Goal: Task Accomplishment & Management: Manage account settings

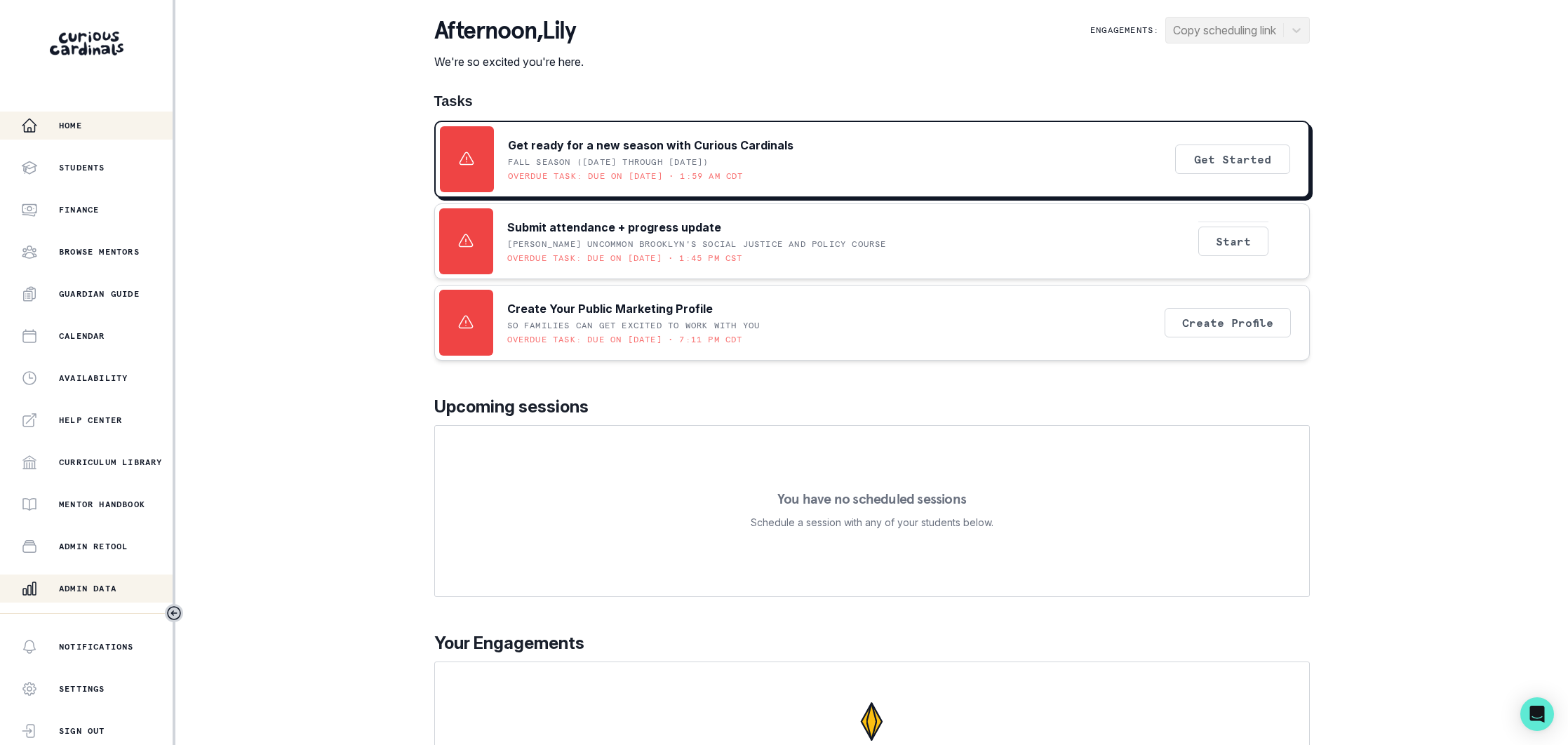
click at [92, 585] on p "Admin Data" at bounding box center [87, 589] width 57 height 11
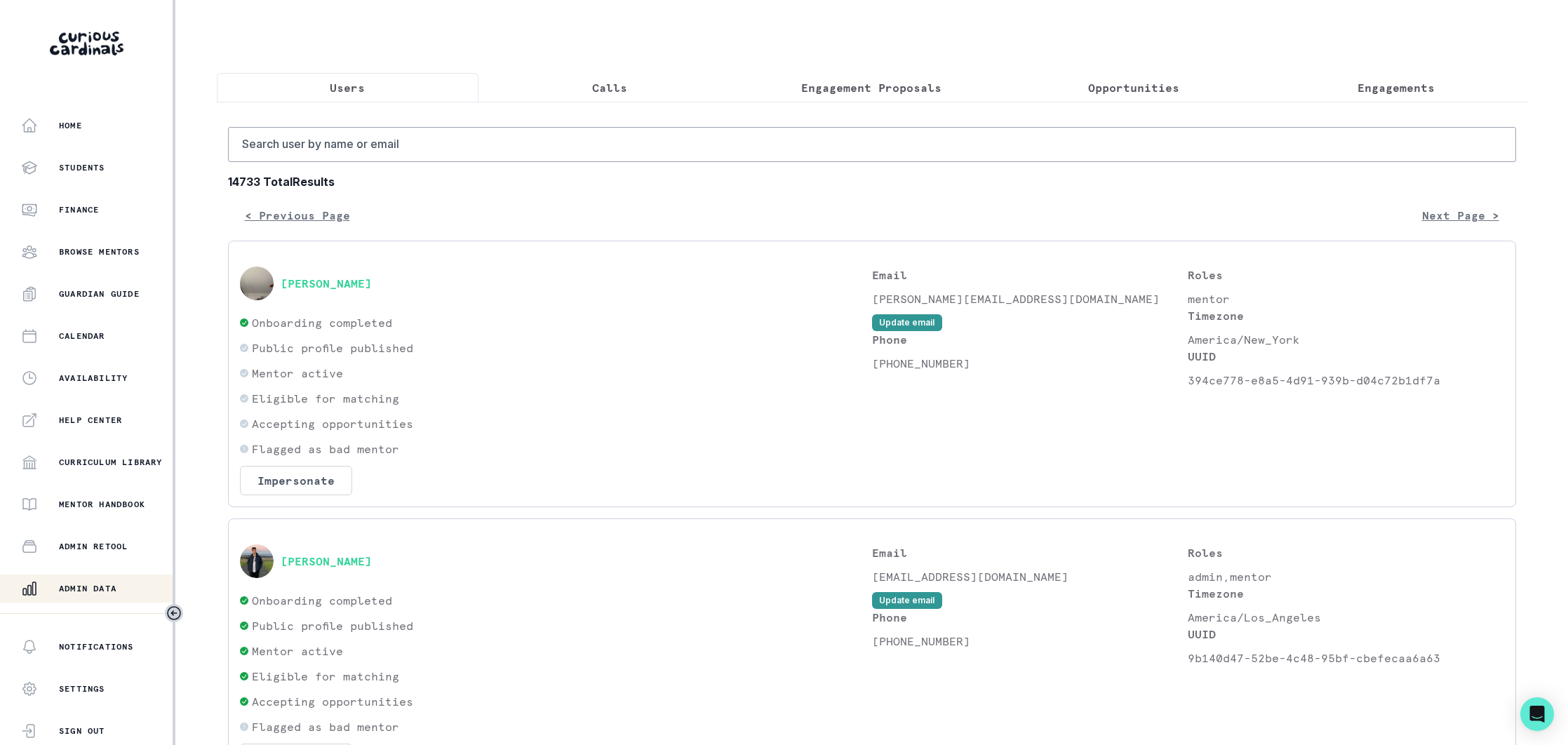
click at [1150, 92] on p "Opportunities" at bounding box center [1134, 87] width 91 height 17
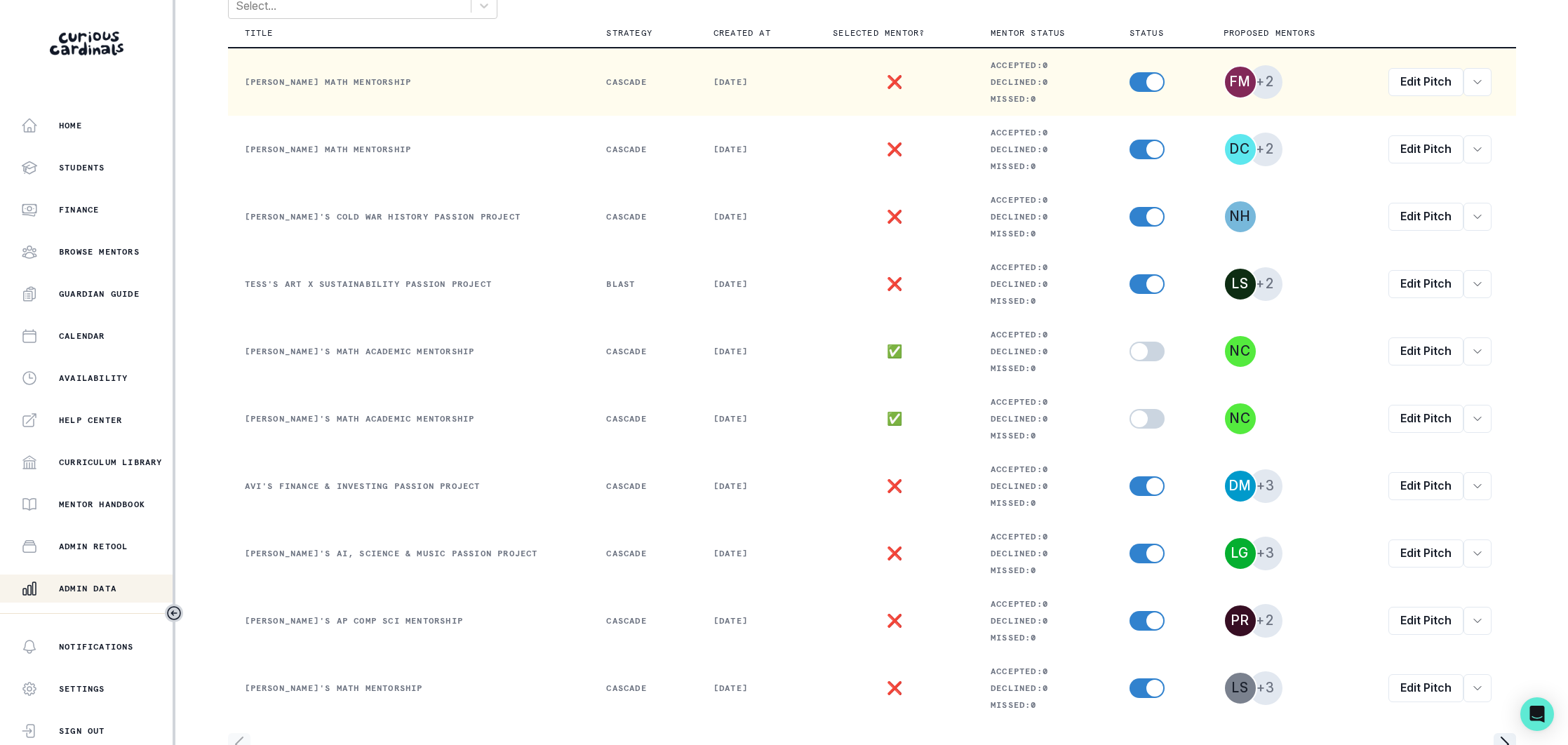
scroll to position [294, 0]
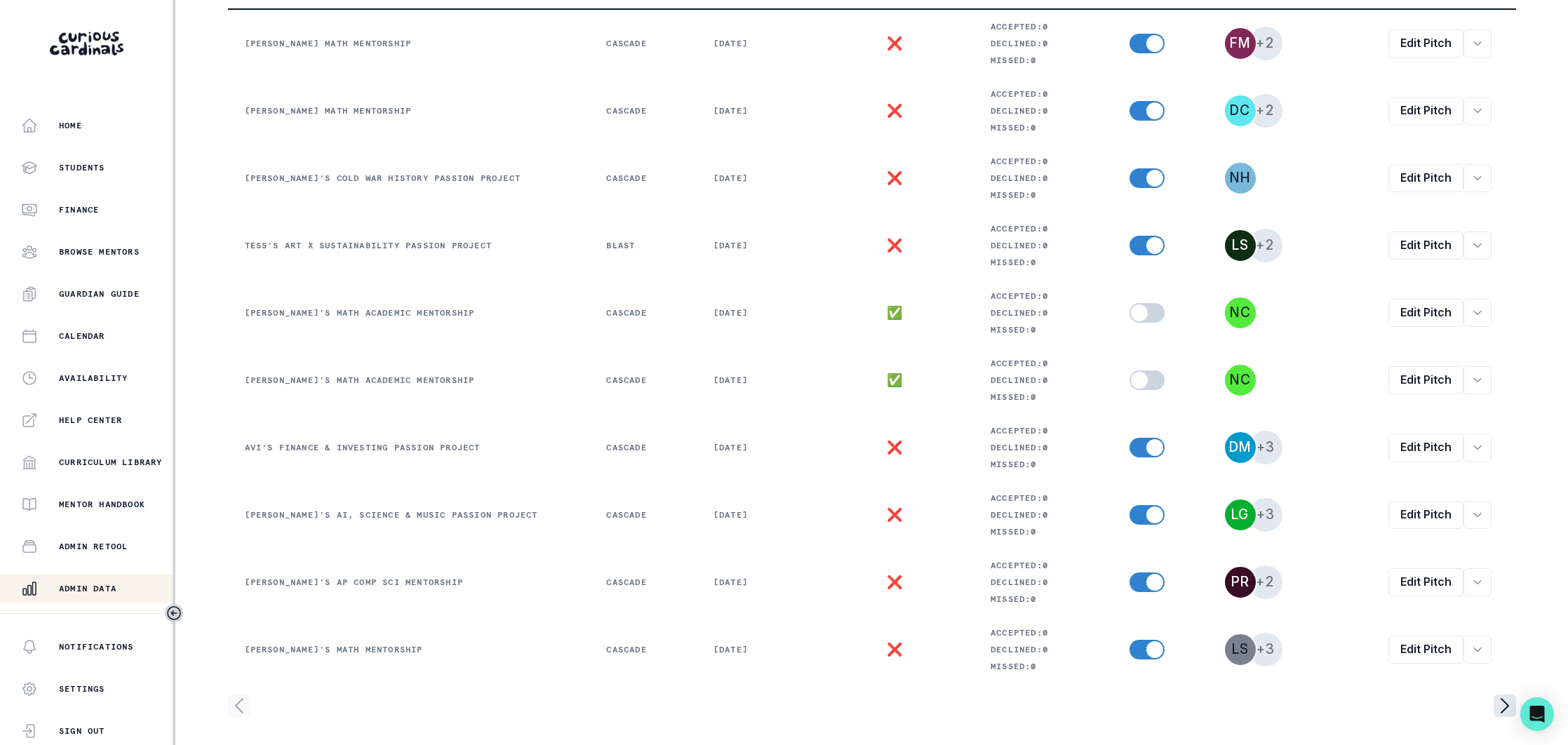
click at [1502, 705] on icon "page right" at bounding box center [1505, 706] width 22 height 22
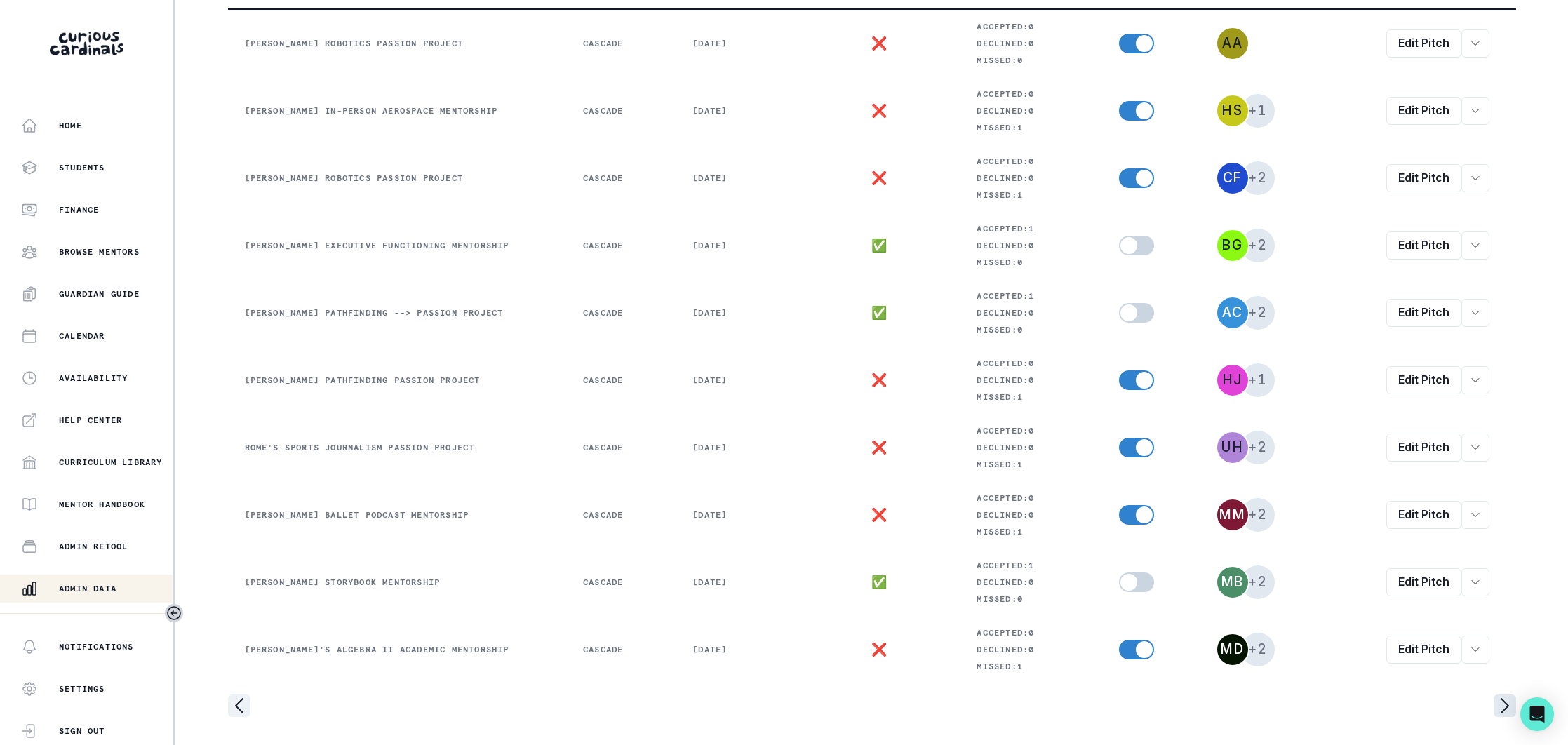
click at [1506, 698] on icon "page right" at bounding box center [1505, 706] width 22 height 22
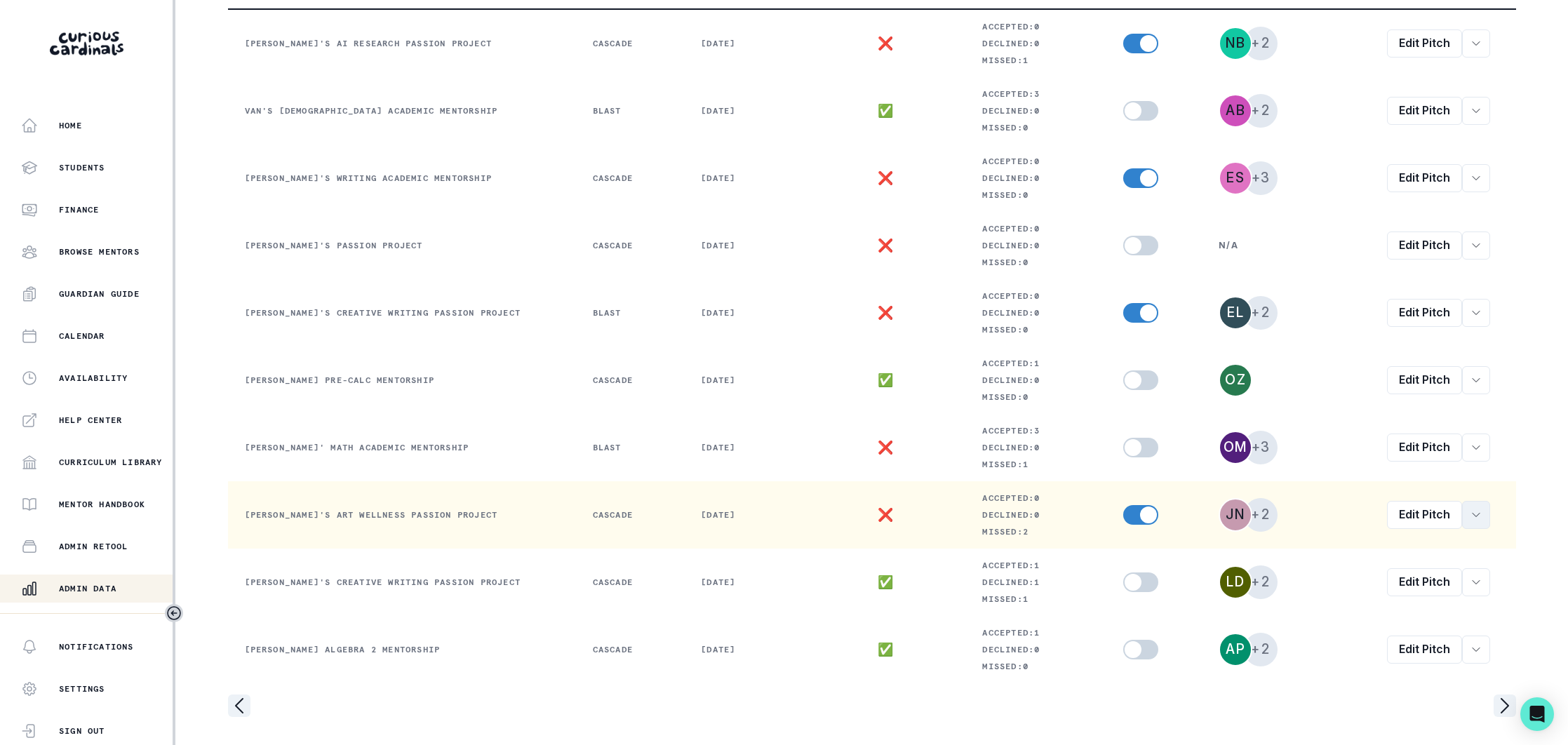
click at [1481, 513] on icon "row menu" at bounding box center [1476, 515] width 11 height 11
click at [1371, 548] on button "View order" at bounding box center [1394, 550] width 191 height 22
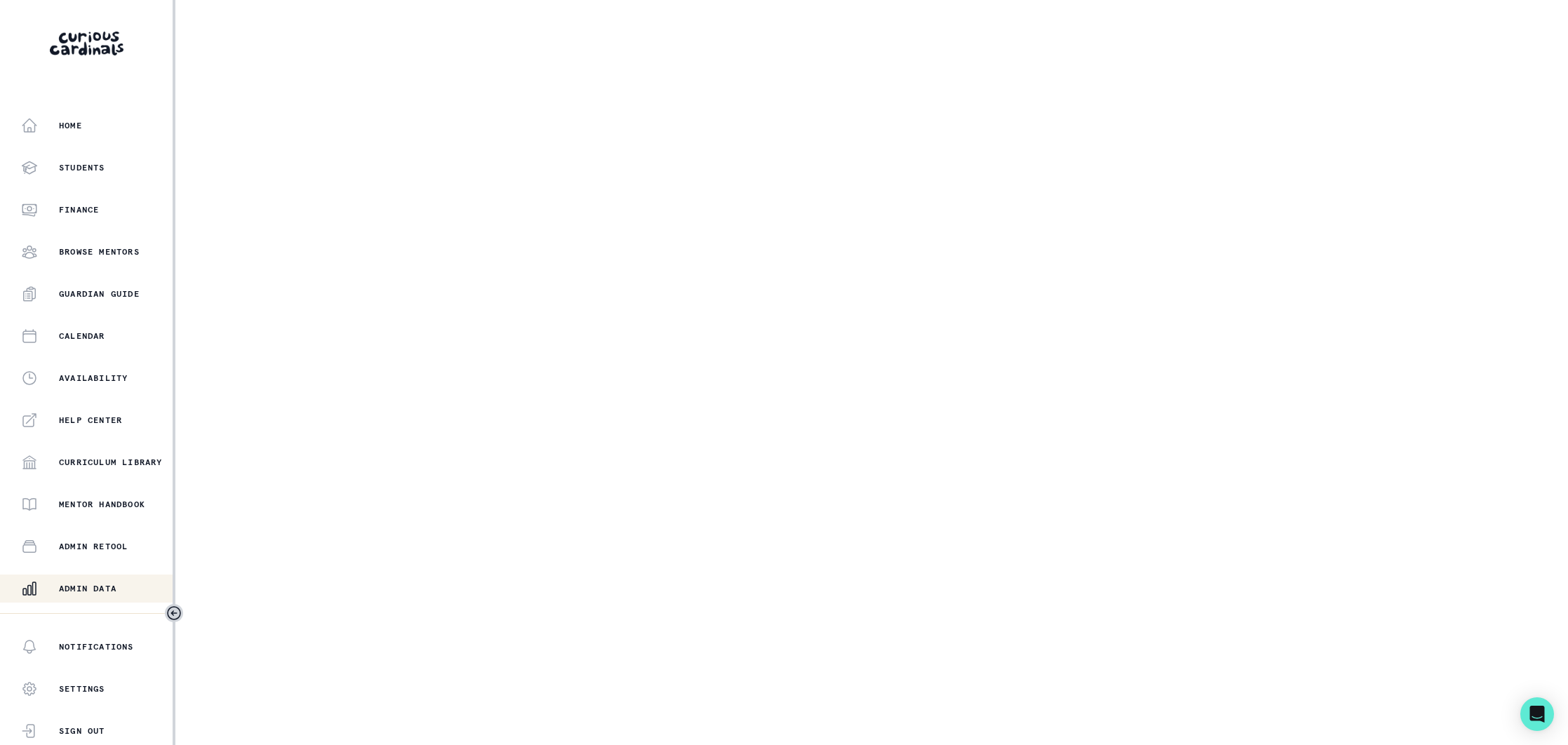
select select "2e0e0867-17d0-41a8-92b9-7b446b3bc83e"
select select "519877f8-d88f-48d5-b35a-d9ce14346d72"
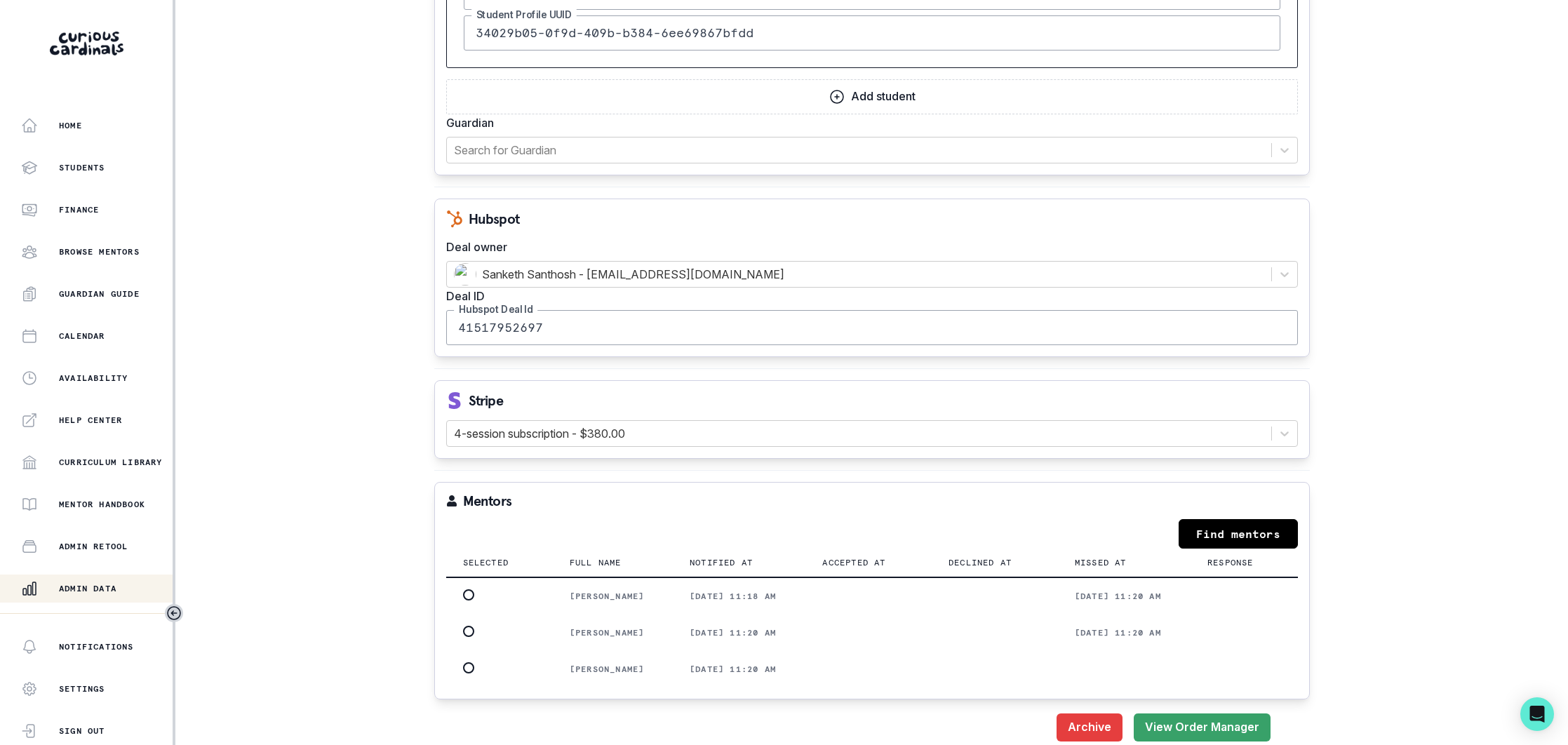
scroll to position [1535, 0]
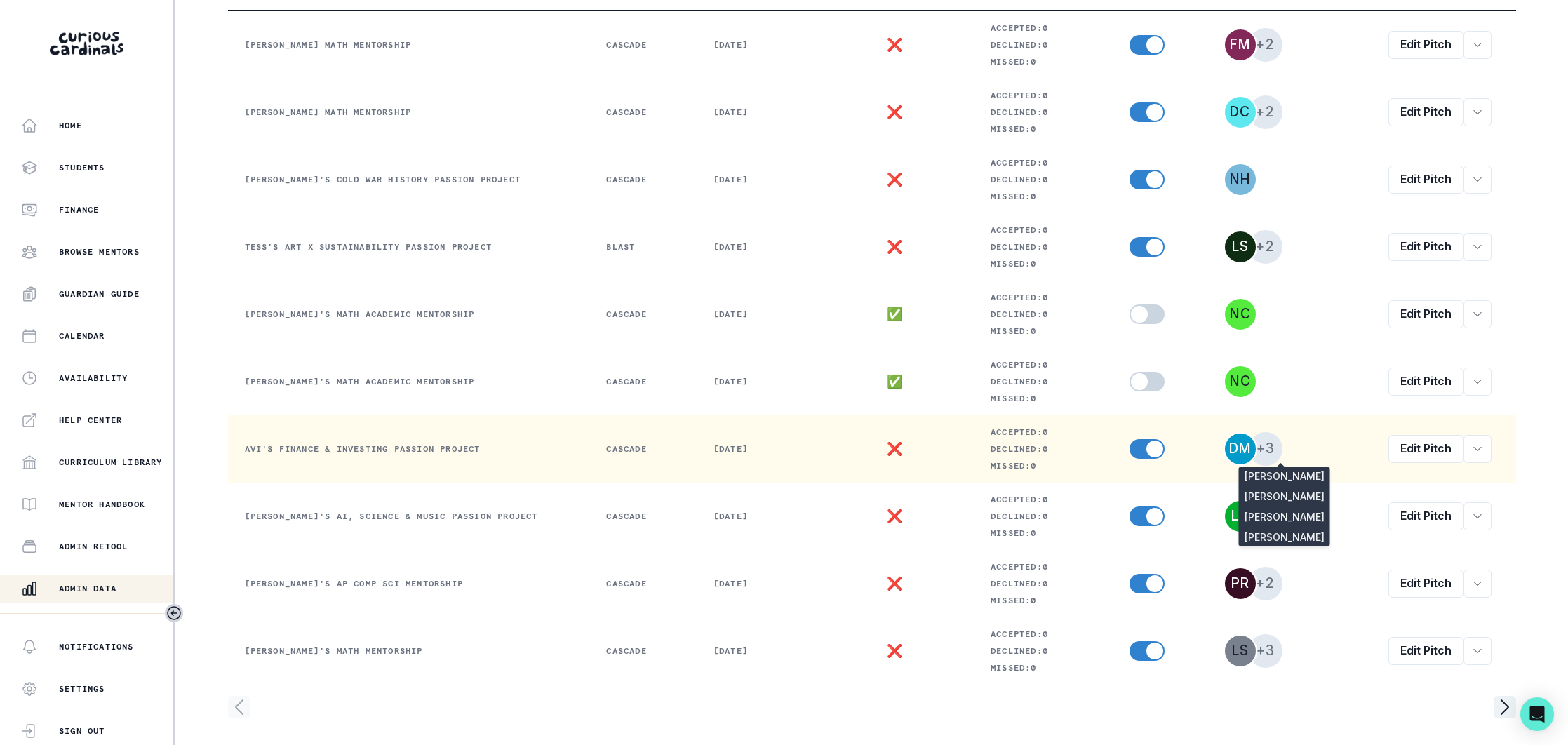
scroll to position [294, 0]
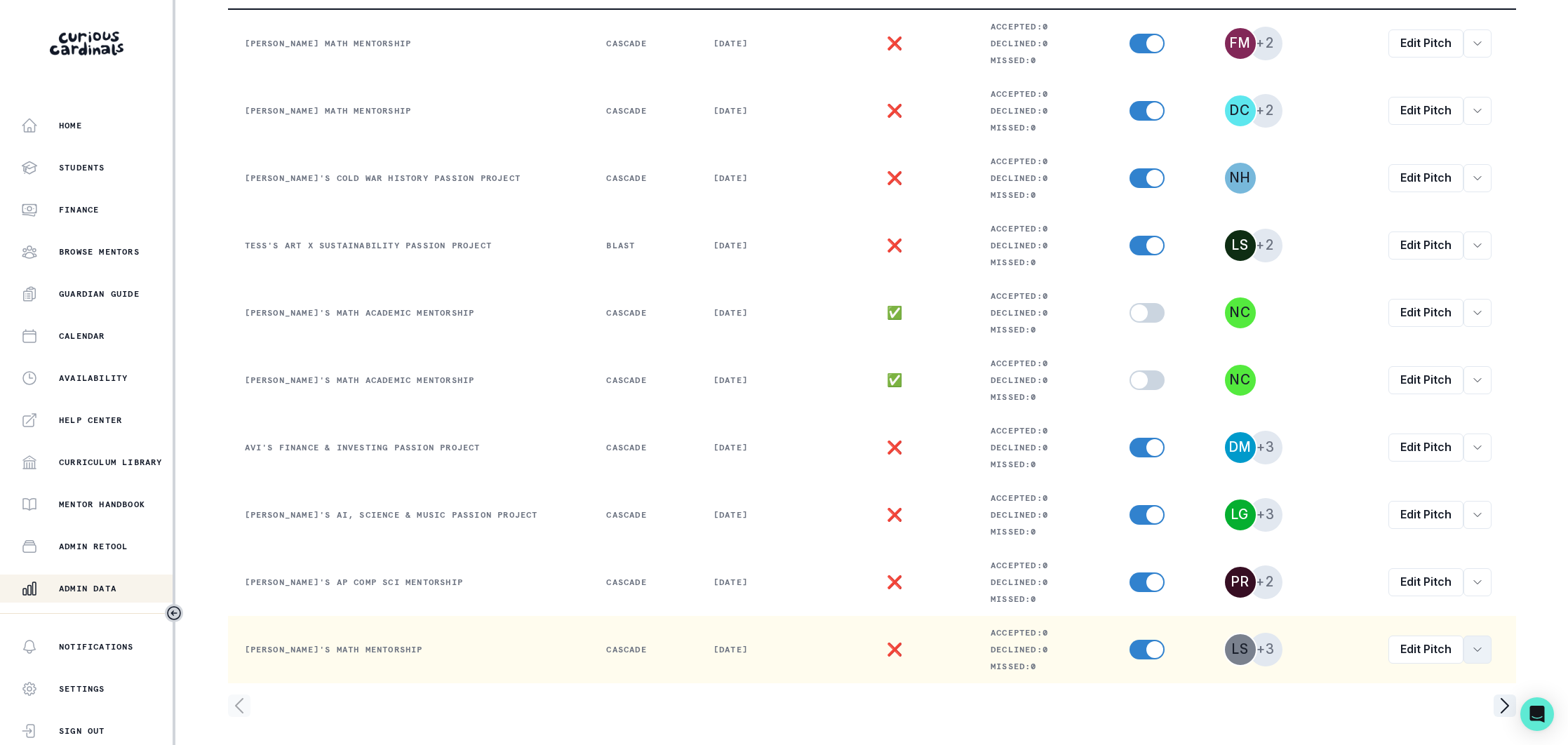
click at [1485, 650] on button "row menu" at bounding box center [1478, 650] width 28 height 28
click at [1368, 687] on button "View order" at bounding box center [1395, 686] width 191 height 22
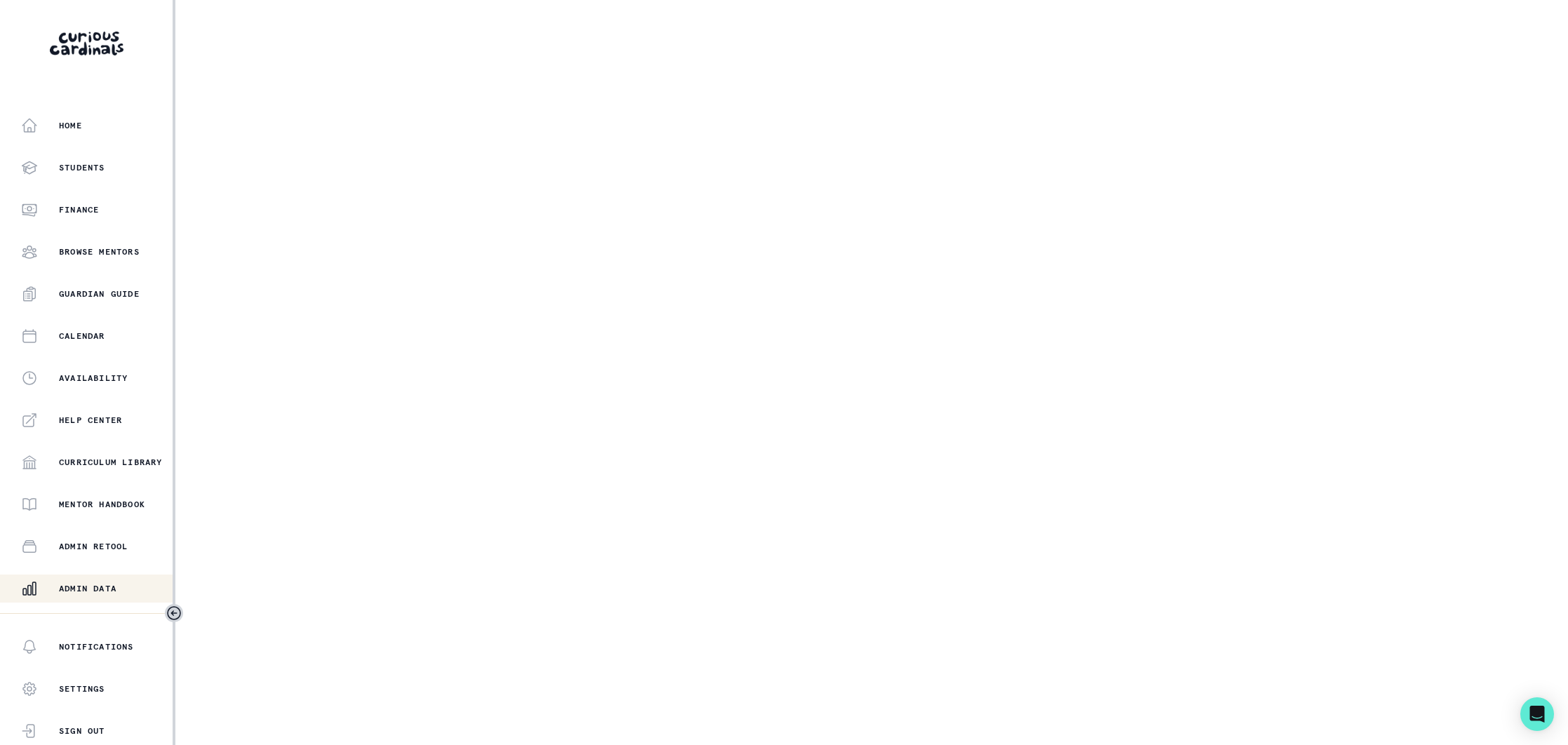
select select "cd194da3-8339-4626-8ccf-3d28a2a685b4"
select select "6fa50000-7203-4be0-ba3c-721aec2df694"
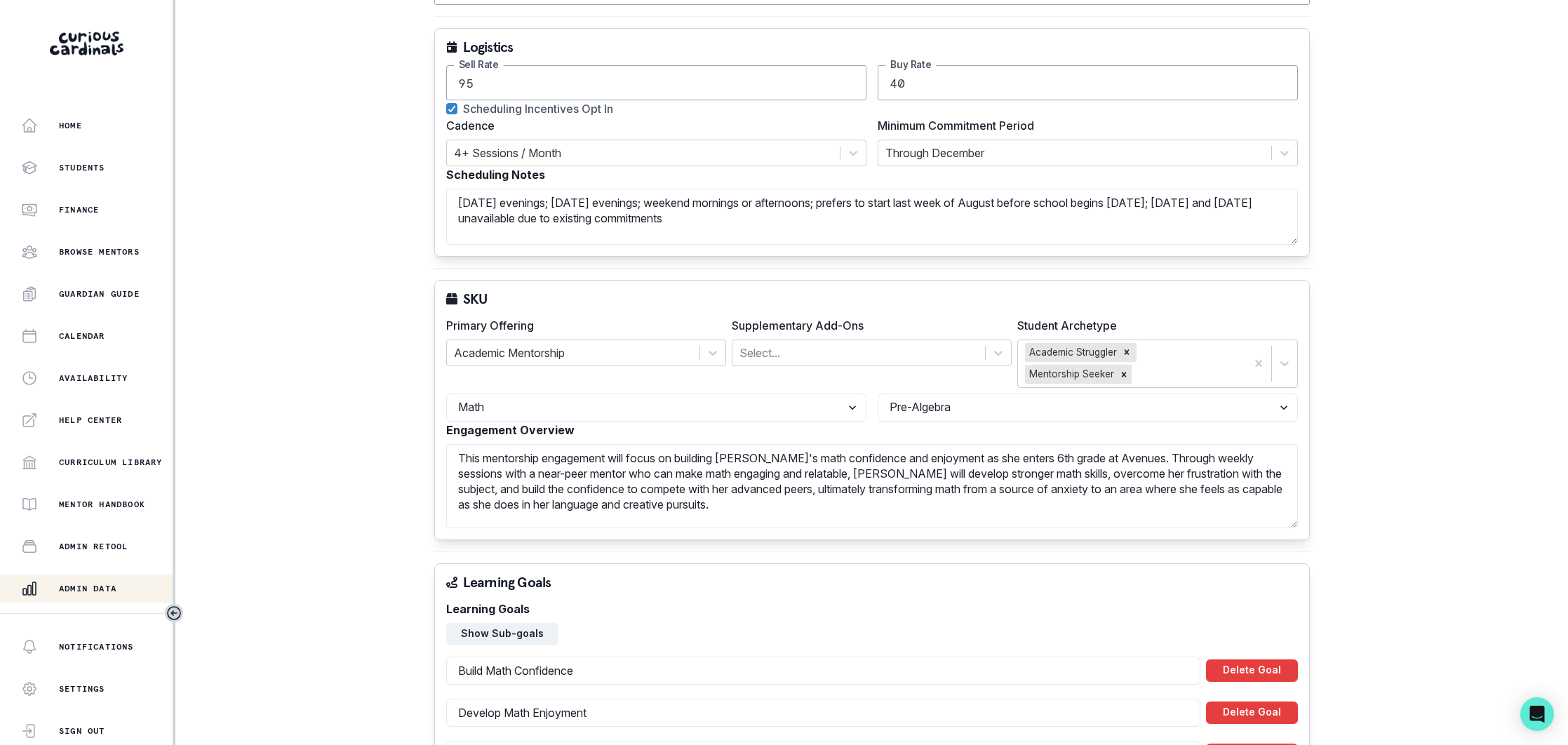
scroll to position [221, 0]
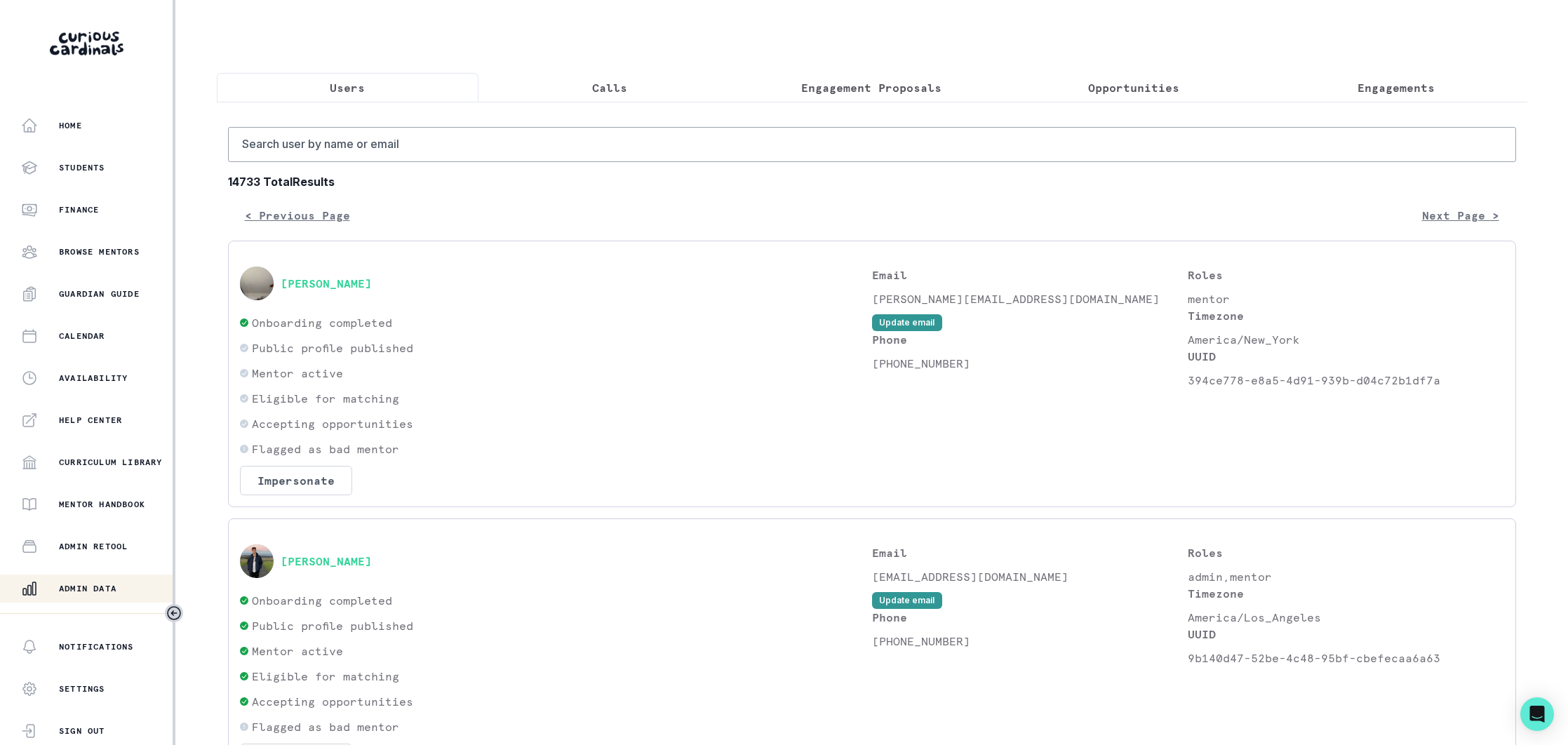
click at [352, 89] on p "Users" at bounding box center [347, 87] width 35 height 17
click at [395, 153] on input "Search user by name or email" at bounding box center [872, 145] width 1288 height 35
paste input "[EMAIL_ADDRESS][DOMAIN_NAME]"
type input "[EMAIL_ADDRESS][DOMAIN_NAME]"
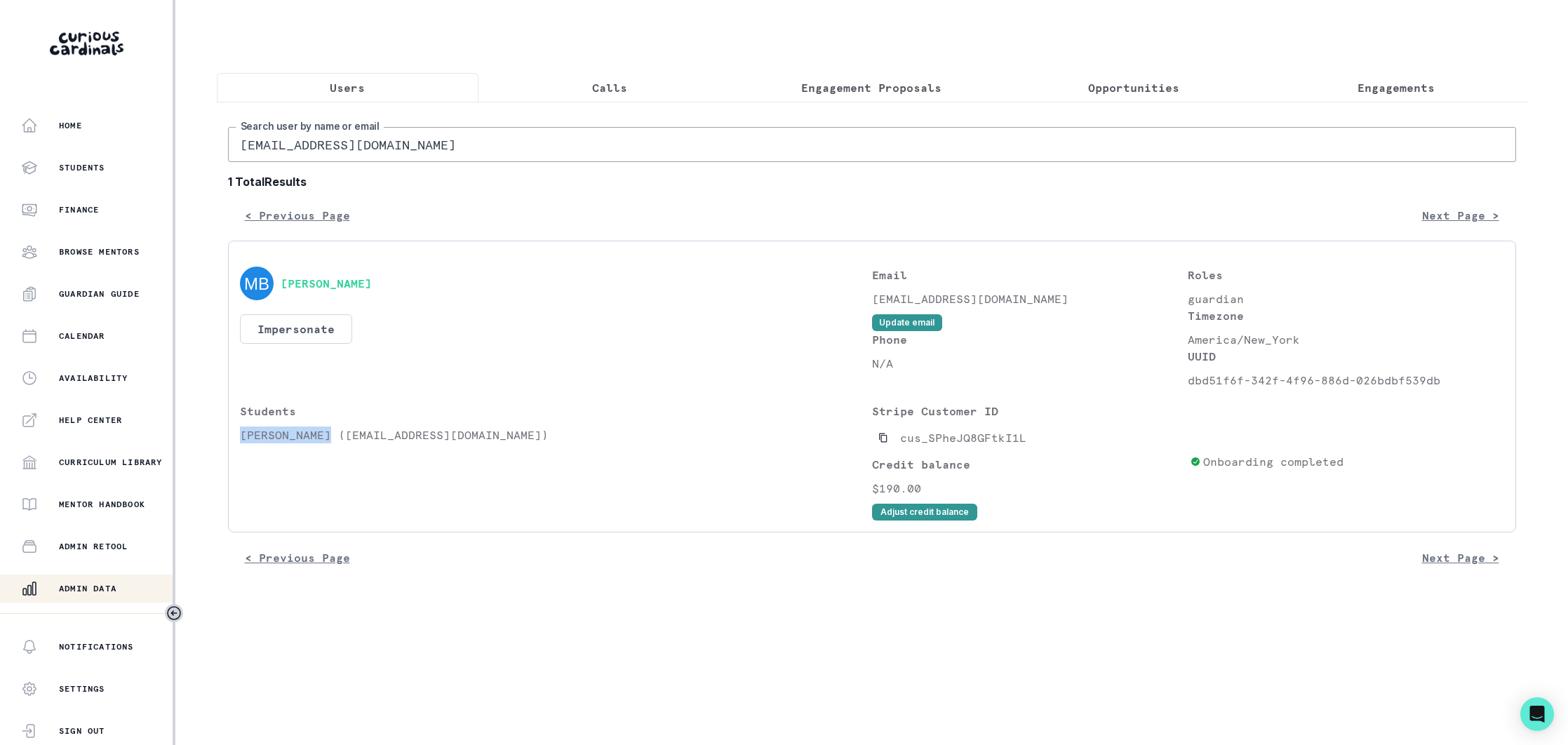
drag, startPoint x: 328, startPoint y: 434, endPoint x: 239, endPoint y: 437, distance: 89.1
click at [240, 437] on p "[PERSON_NAME] ([EMAIL_ADDRESS][DOMAIN_NAME])" at bounding box center [556, 435] width 632 height 17
copy p "[PERSON_NAME]"
drag, startPoint x: 1371, startPoint y: 82, endPoint x: 1131, endPoint y: 110, distance: 241.6
click at [1368, 83] on p "Engagements" at bounding box center [1397, 87] width 77 height 17
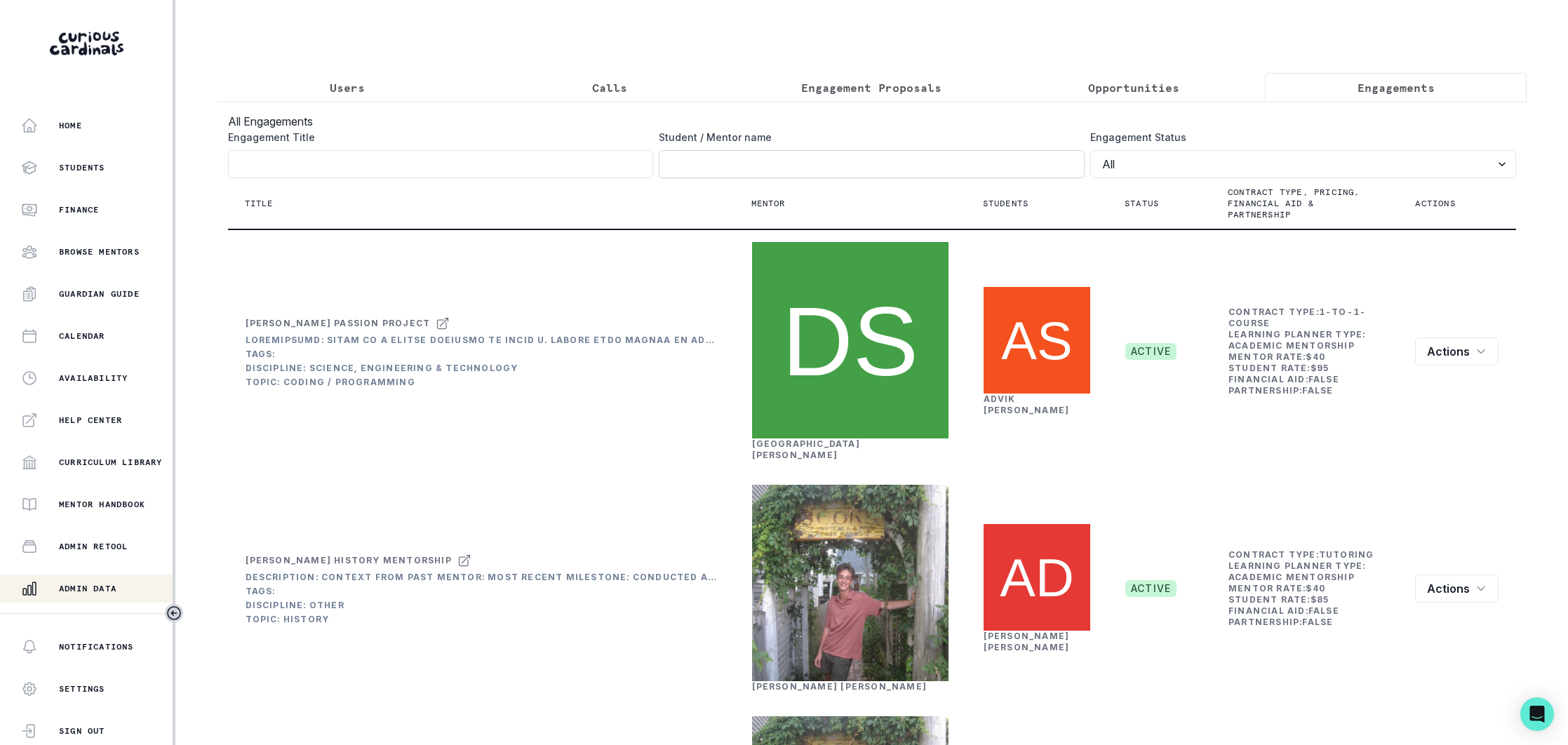
click at [756, 163] on input "Engagement Title" at bounding box center [872, 165] width 426 height 28
paste input "[PERSON_NAME]"
type input "[PERSON_NAME]"
click button "submit" at bounding box center [0, 0] width 0 height 0
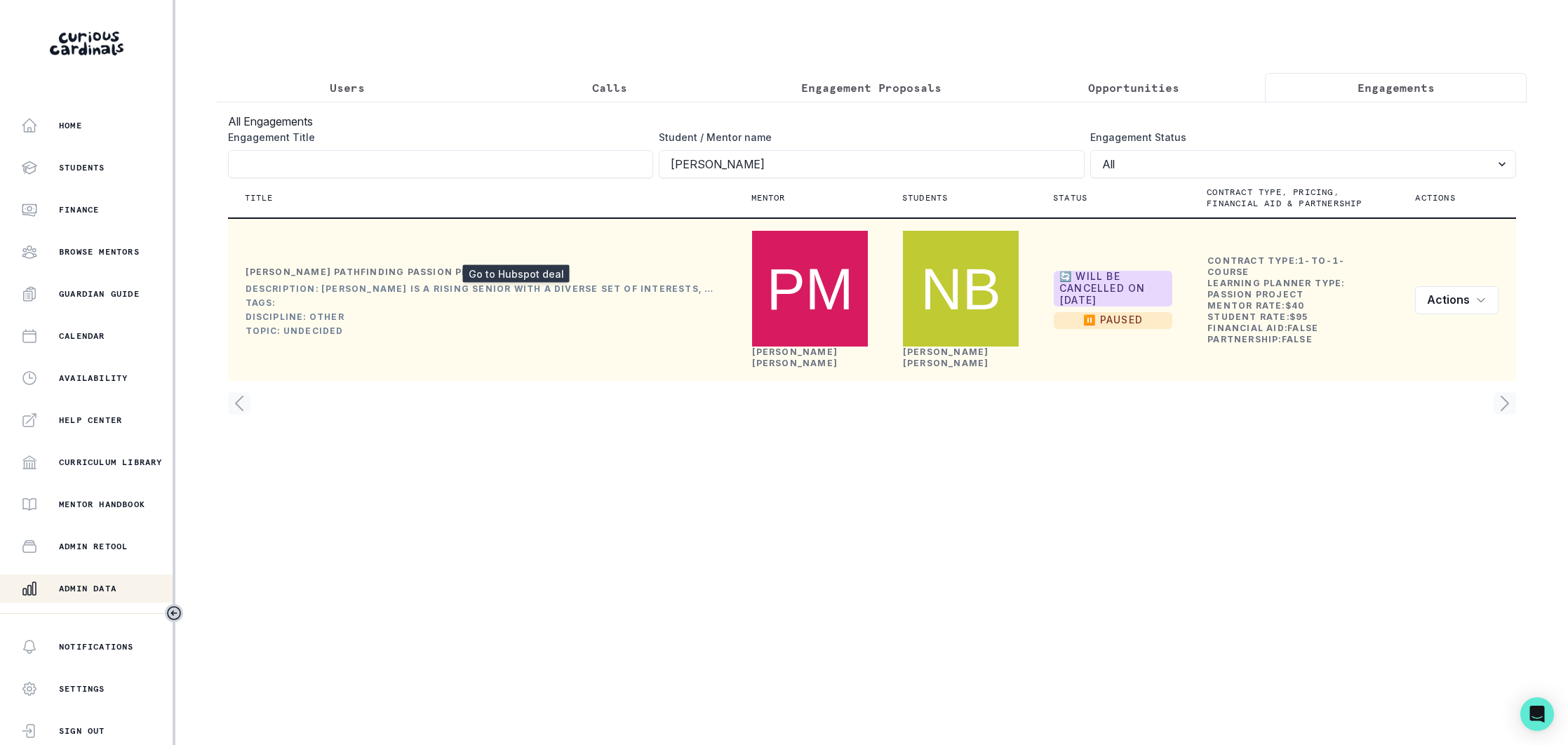
click at [510, 264] on icon at bounding box center [516, 272] width 14 height 17
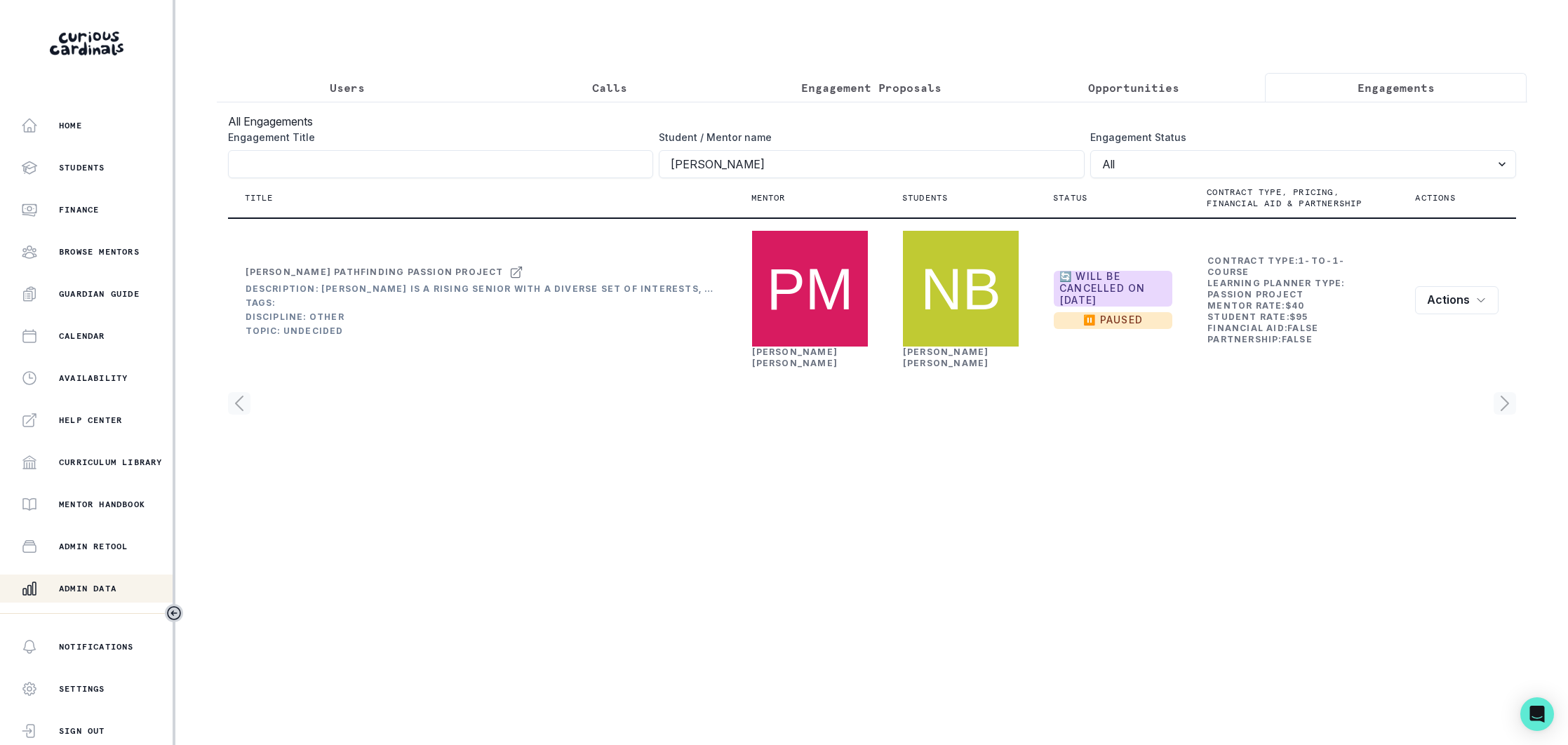
drag, startPoint x: 346, startPoint y: 90, endPoint x: 375, endPoint y: 116, distance: 38.9
click at [346, 90] on p "Users" at bounding box center [347, 87] width 35 height 17
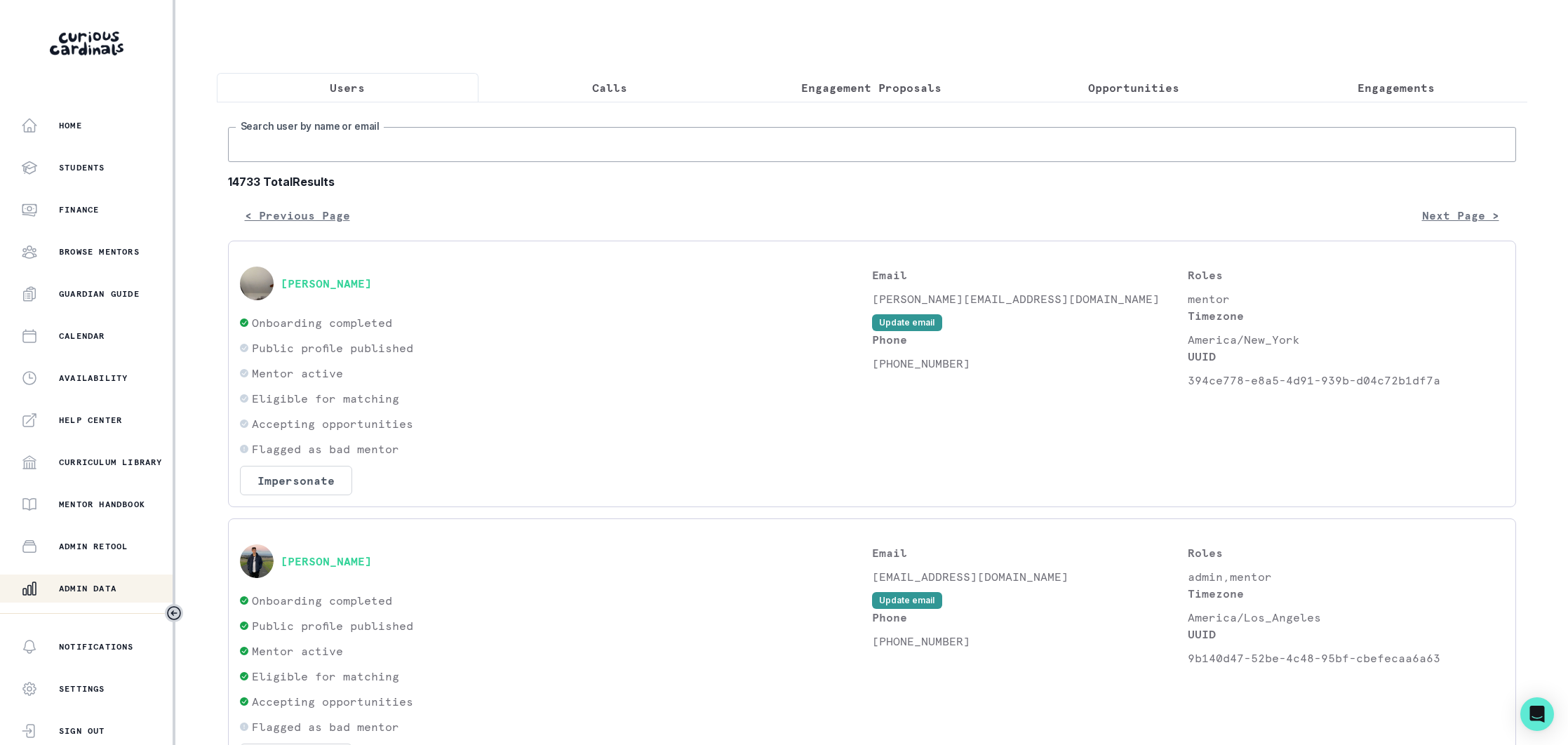
click at [425, 155] on input "Search user by name or email" at bounding box center [872, 145] width 1288 height 35
paste input "[EMAIL_ADDRESS][DOMAIN_NAME]"
type input "[EMAIL_ADDRESS][DOMAIN_NAME]"
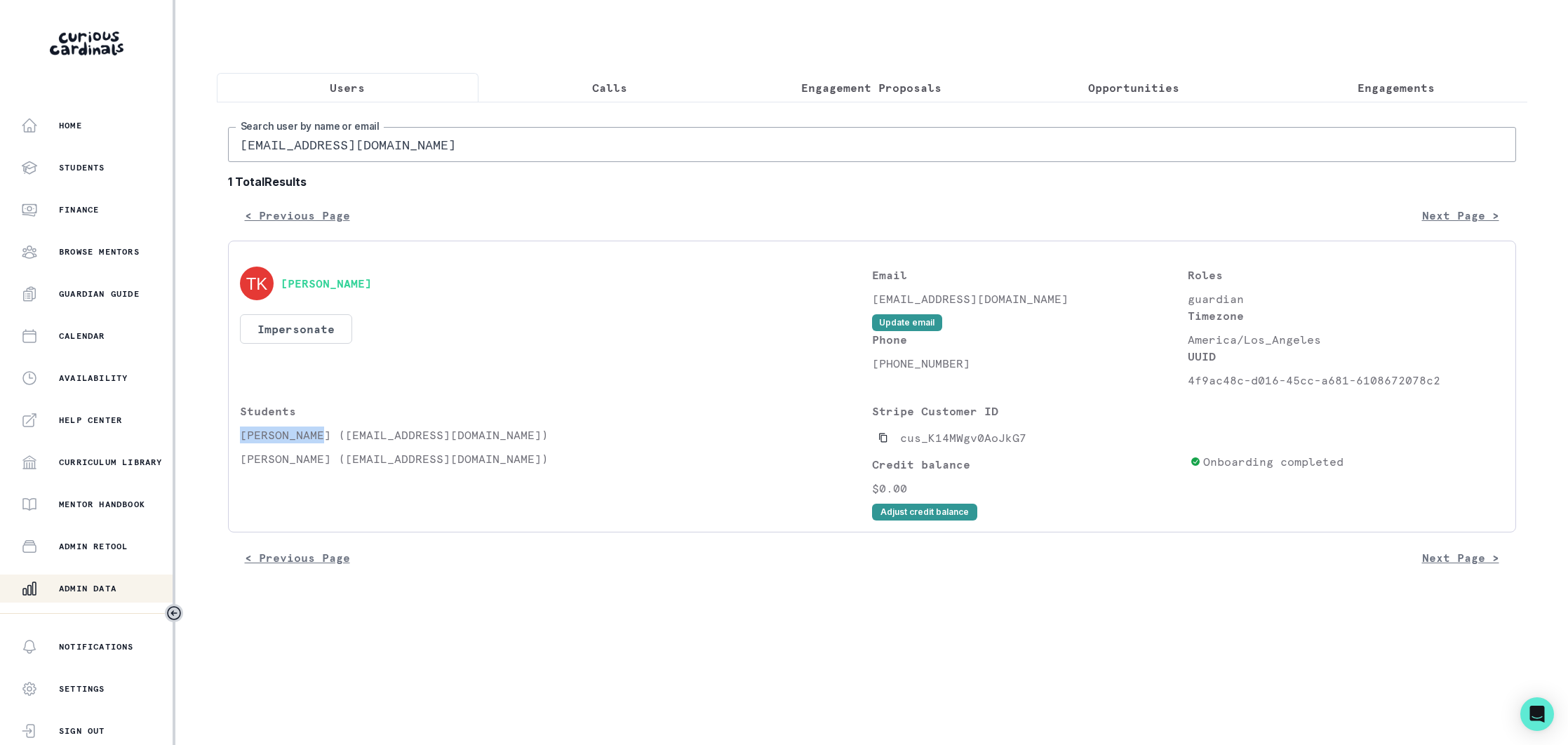
drag, startPoint x: 321, startPoint y: 436, endPoint x: 239, endPoint y: 443, distance: 82.3
click at [240, 443] on p "[PERSON_NAME] ([EMAIL_ADDRESS][DOMAIN_NAME])" at bounding box center [556, 435] width 632 height 17
copy p "[PERSON_NAME]"
drag, startPoint x: 1395, startPoint y: 92, endPoint x: 1386, endPoint y: 89, distance: 9.5
click at [1395, 92] on p "Engagements" at bounding box center [1397, 87] width 77 height 17
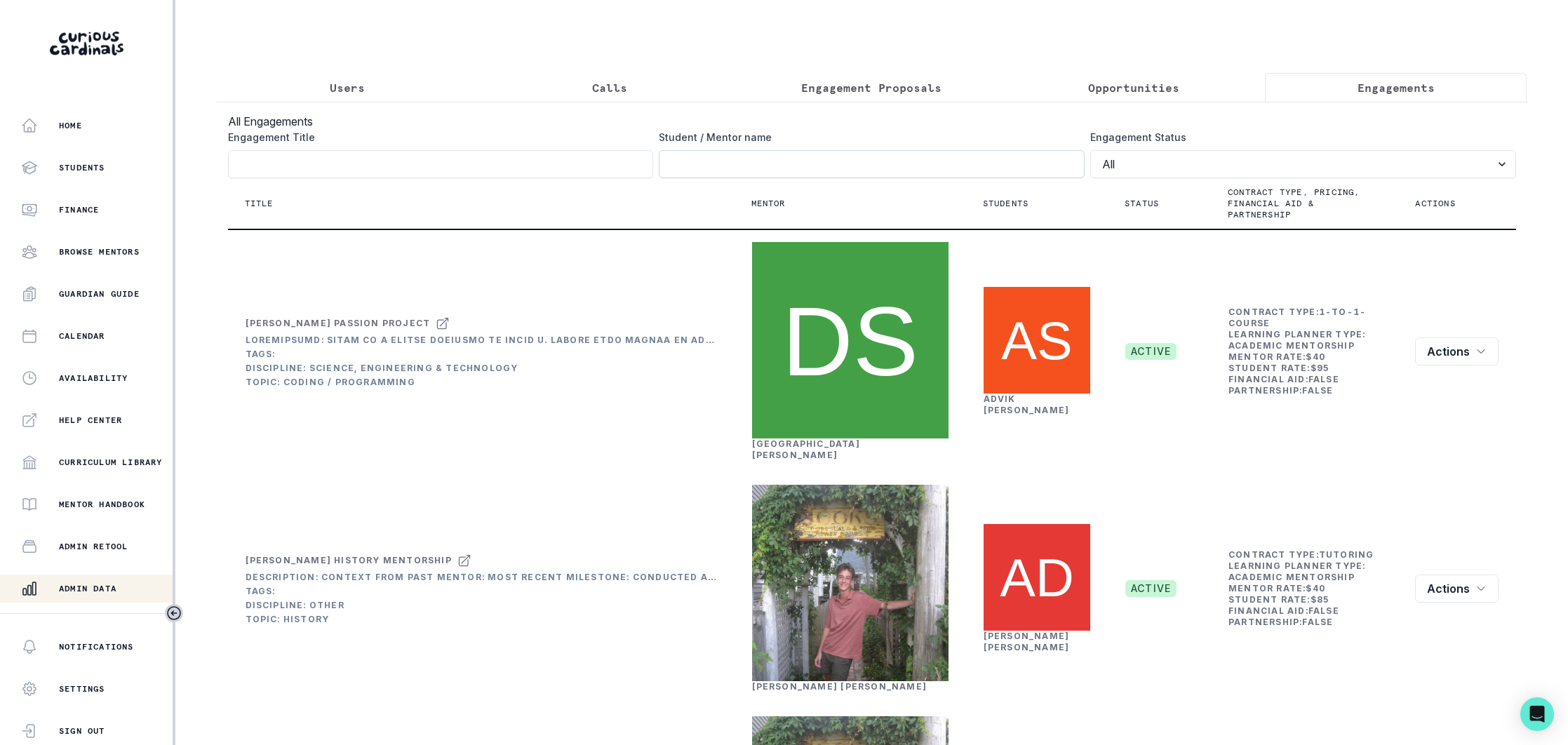
click at [759, 169] on input "Engagement Title" at bounding box center [872, 165] width 426 height 28
paste input "[PERSON_NAME]"
type input "[PERSON_NAME]"
click button "submit" at bounding box center [0, 0] width 0 height 0
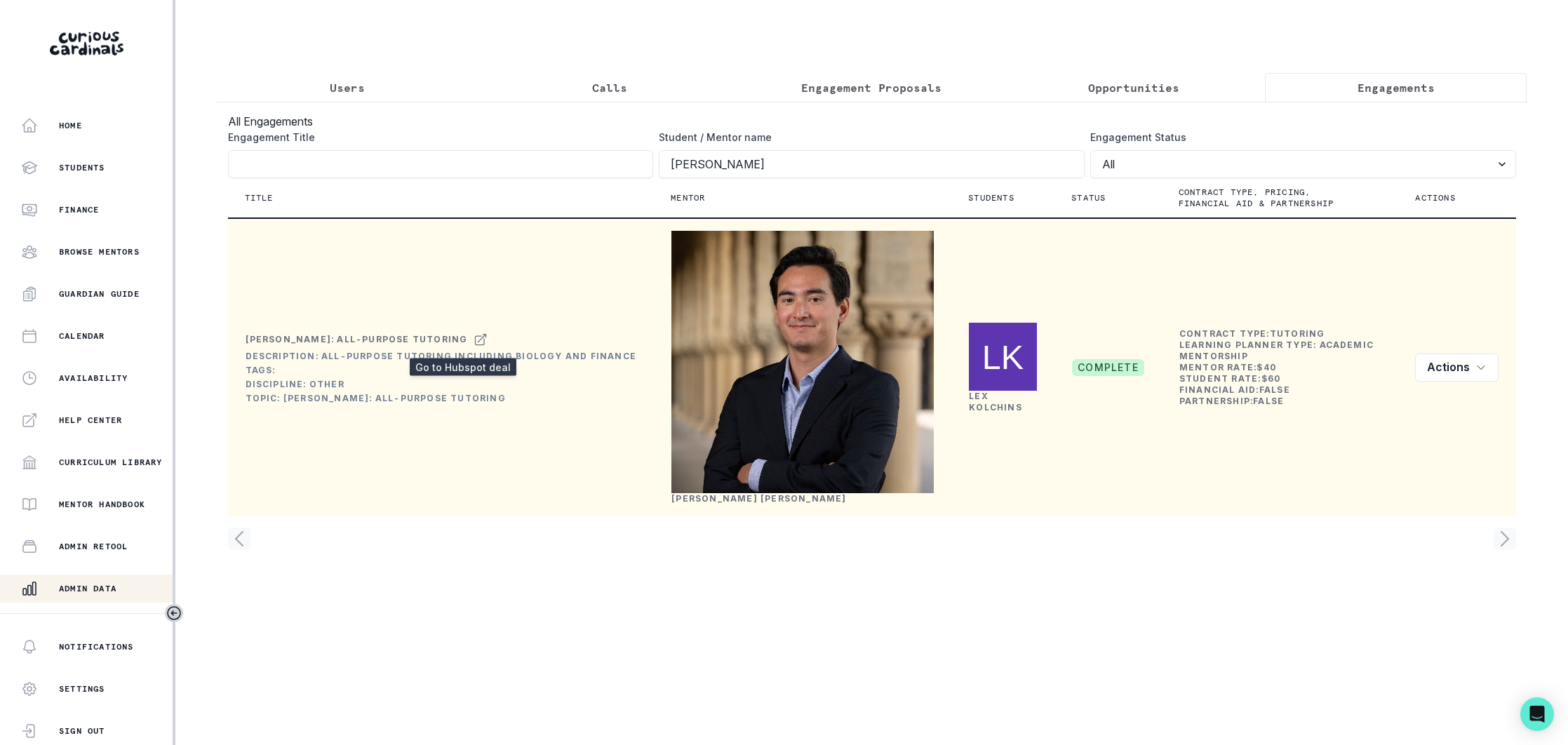
click at [474, 344] on icon at bounding box center [480, 340] width 14 height 17
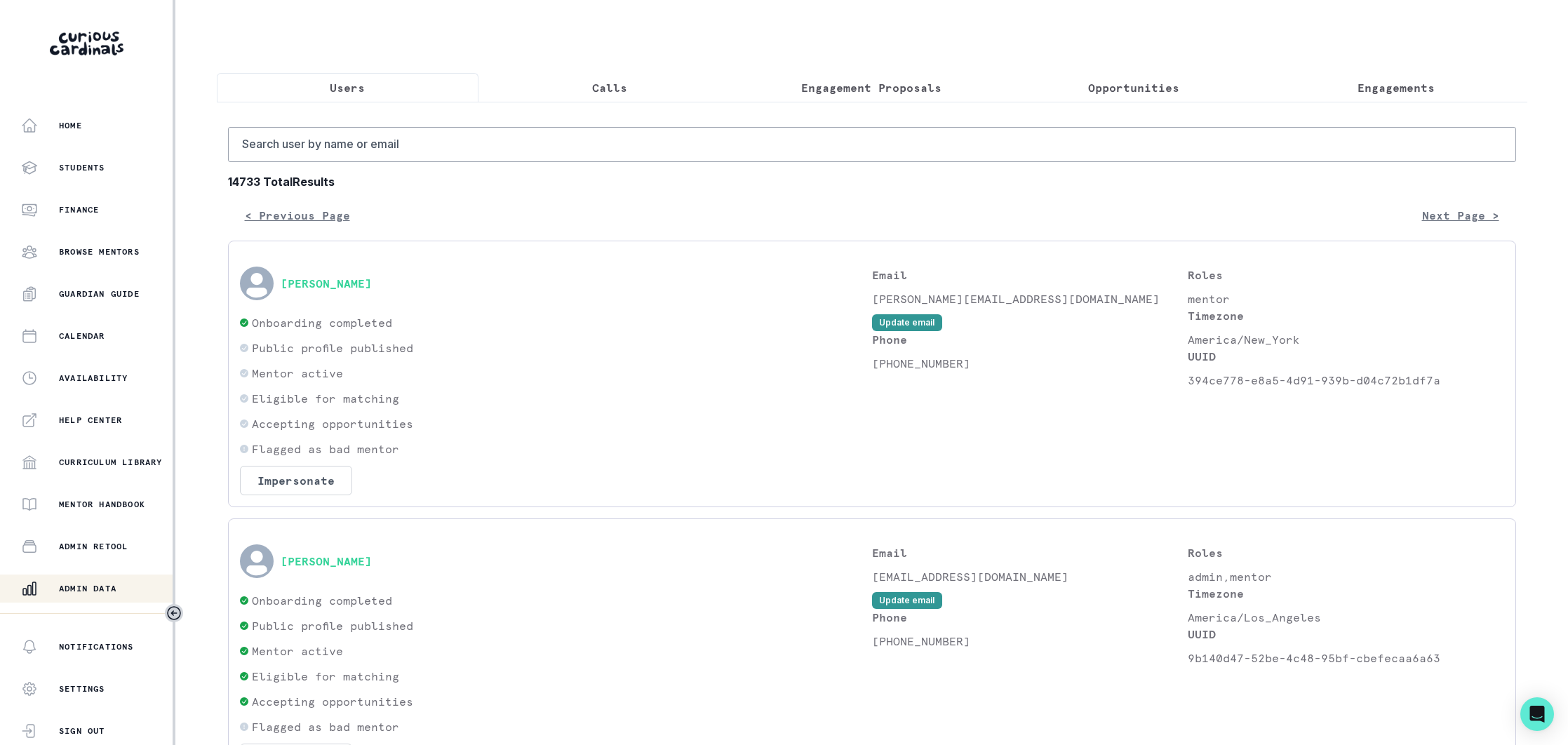
click at [347, 93] on p "Users" at bounding box center [347, 87] width 35 height 17
click at [420, 147] on input "Search user by name or email" at bounding box center [872, 145] width 1288 height 35
paste input "[US_STATE][EMAIL_ADDRESS][DOMAIN_NAME]"
type input "[US_STATE][EMAIL_ADDRESS][DOMAIN_NAME]"
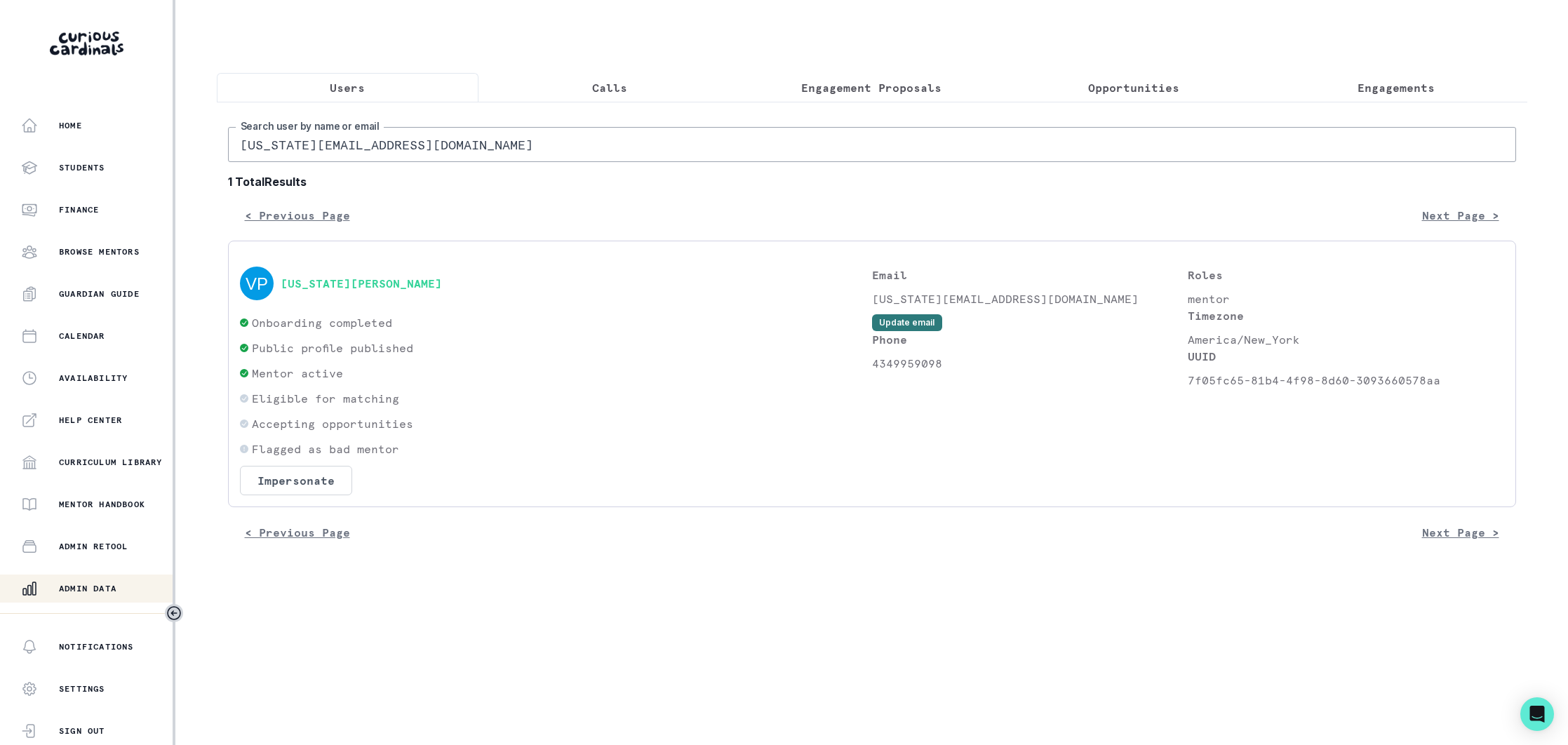
click at [917, 317] on button "Update email" at bounding box center [907, 323] width 70 height 17
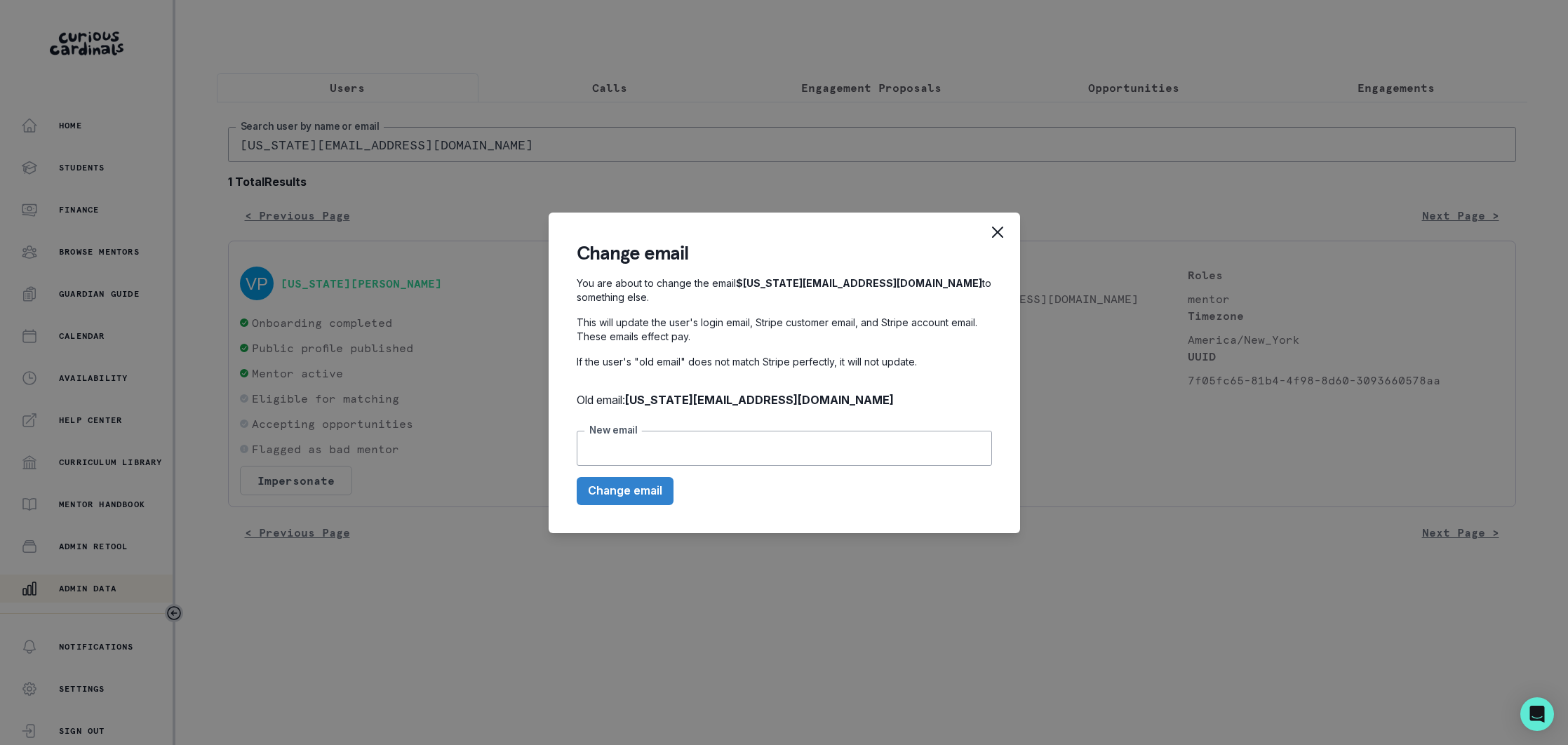
click at [635, 440] on input "New email" at bounding box center [784, 448] width 416 height 35
paste input "[EMAIL_ADDRESS][DOMAIN_NAME]"
type input "[EMAIL_ADDRESS][DOMAIN_NAME]"
click at [615, 486] on button "Change email" at bounding box center [625, 492] width 97 height 28
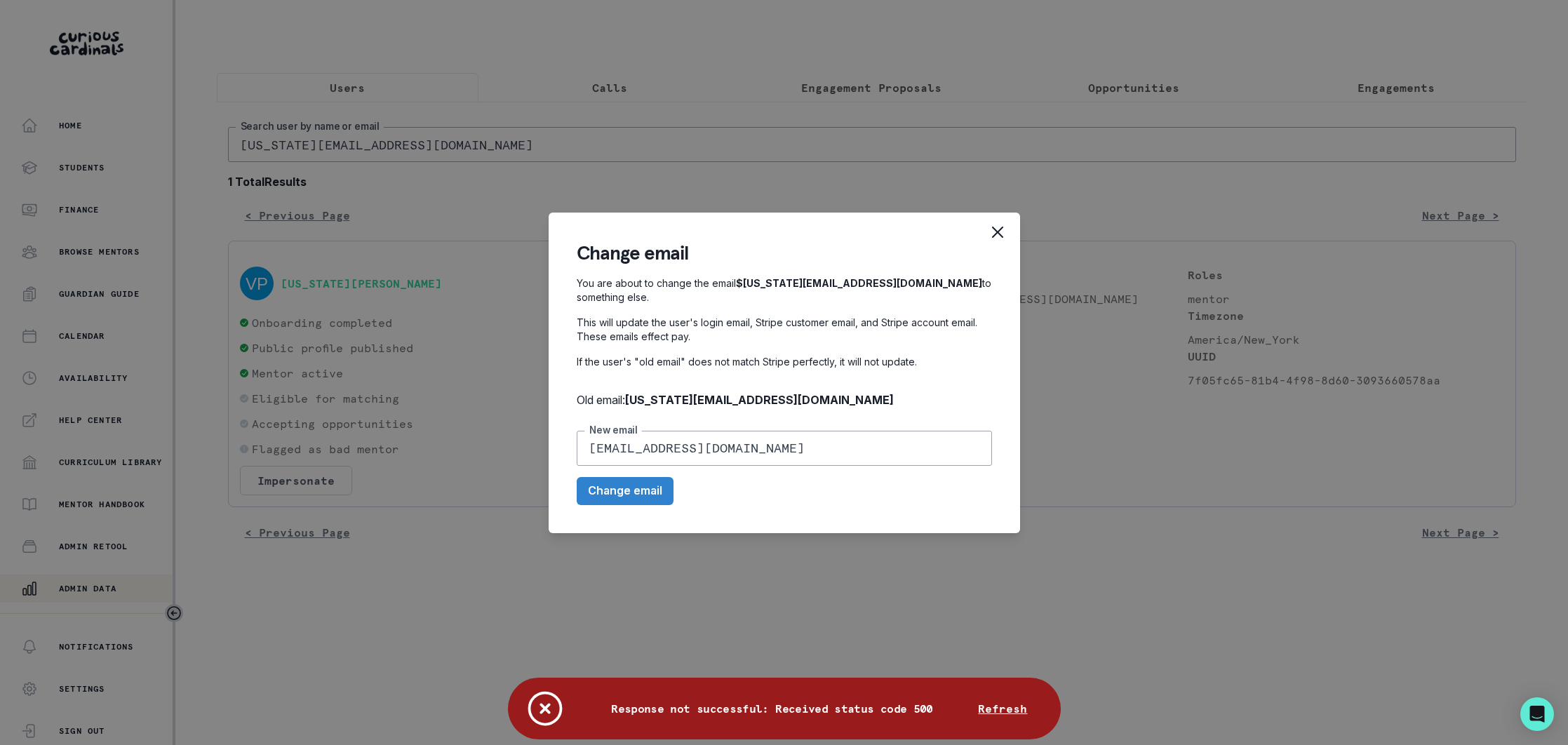
click at [772, 173] on div "Change email You are about to change the email $ [US_STATE][EMAIL_ADDRESS][DOMA…" at bounding box center [784, 372] width 1568 height 745
